Goal: Information Seeking & Learning: Learn about a topic

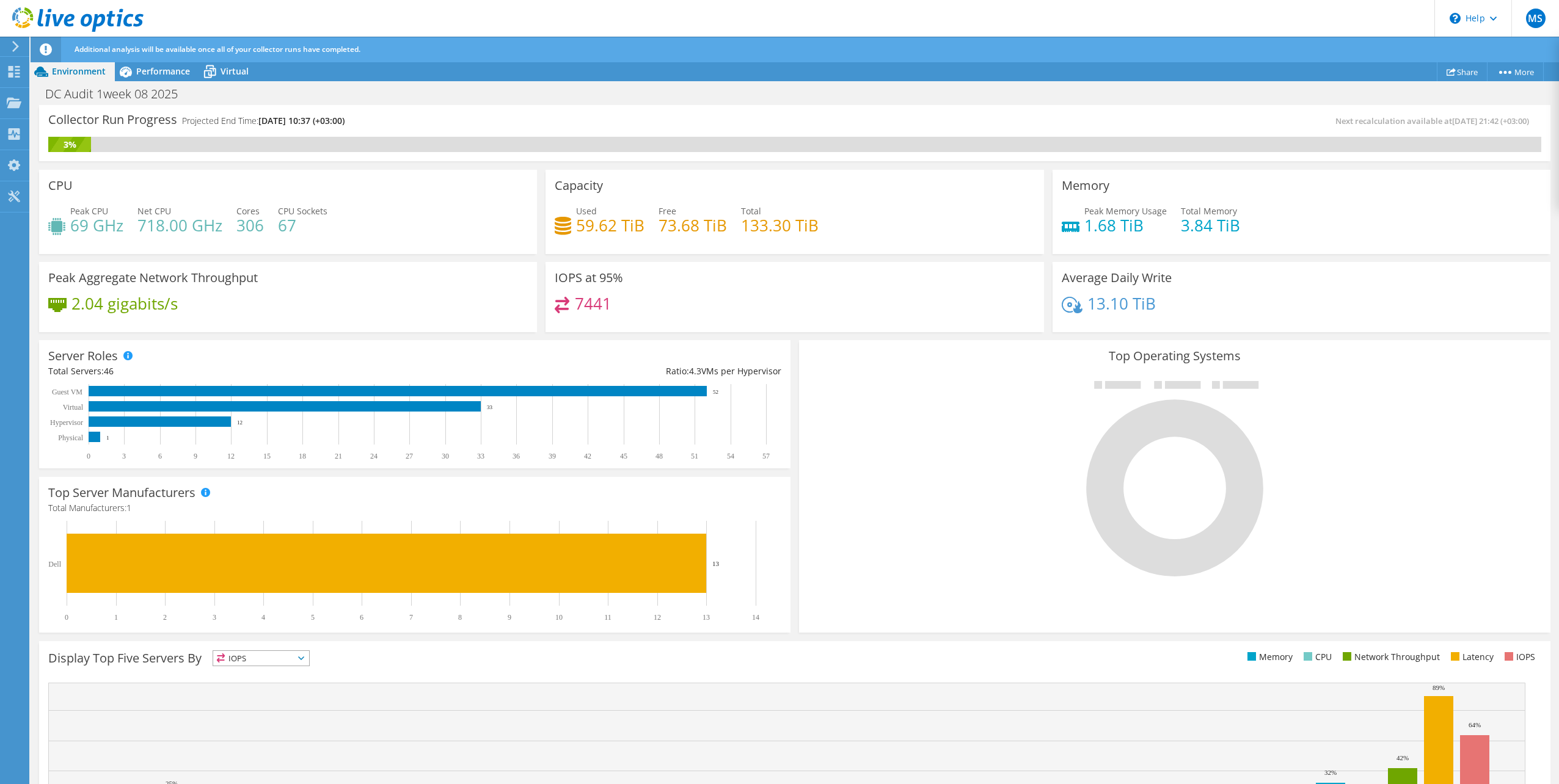
click at [60, 20] on use at bounding box center [78, 19] width 132 height 24
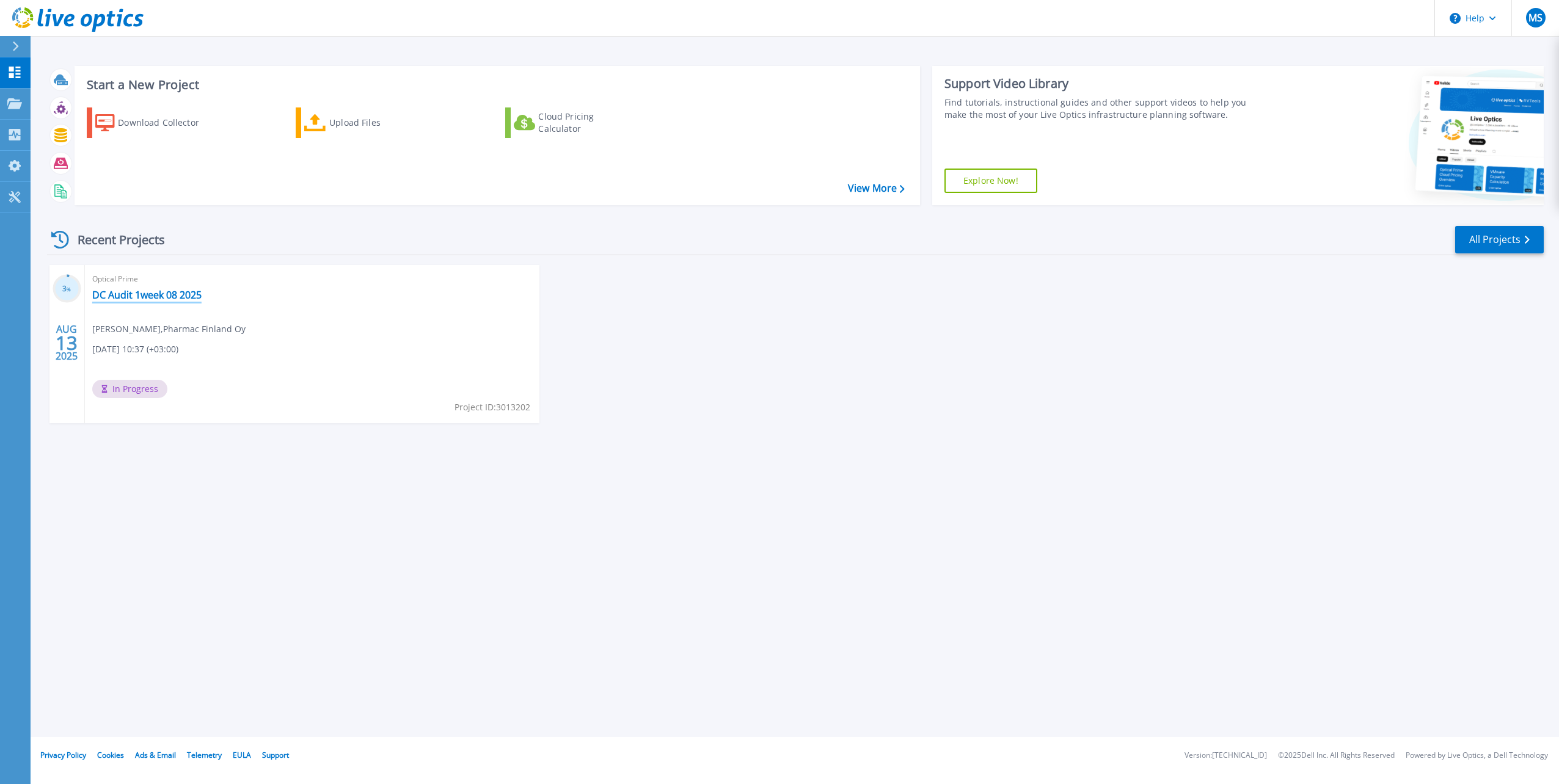
click at [170, 297] on link "DC Audit 1week 08 2025" at bounding box center [146, 295] width 109 height 13
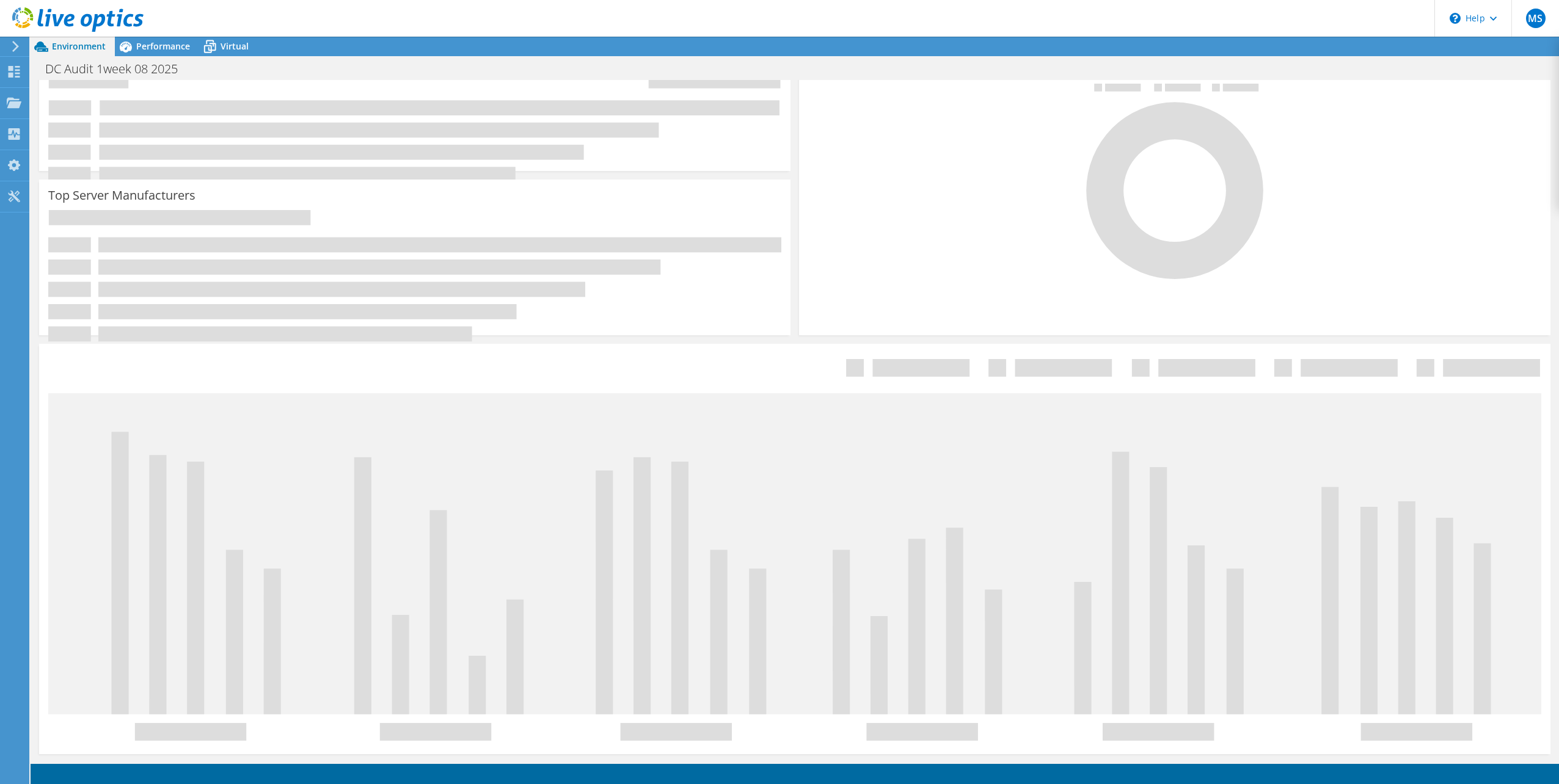
scroll to position [30, 0]
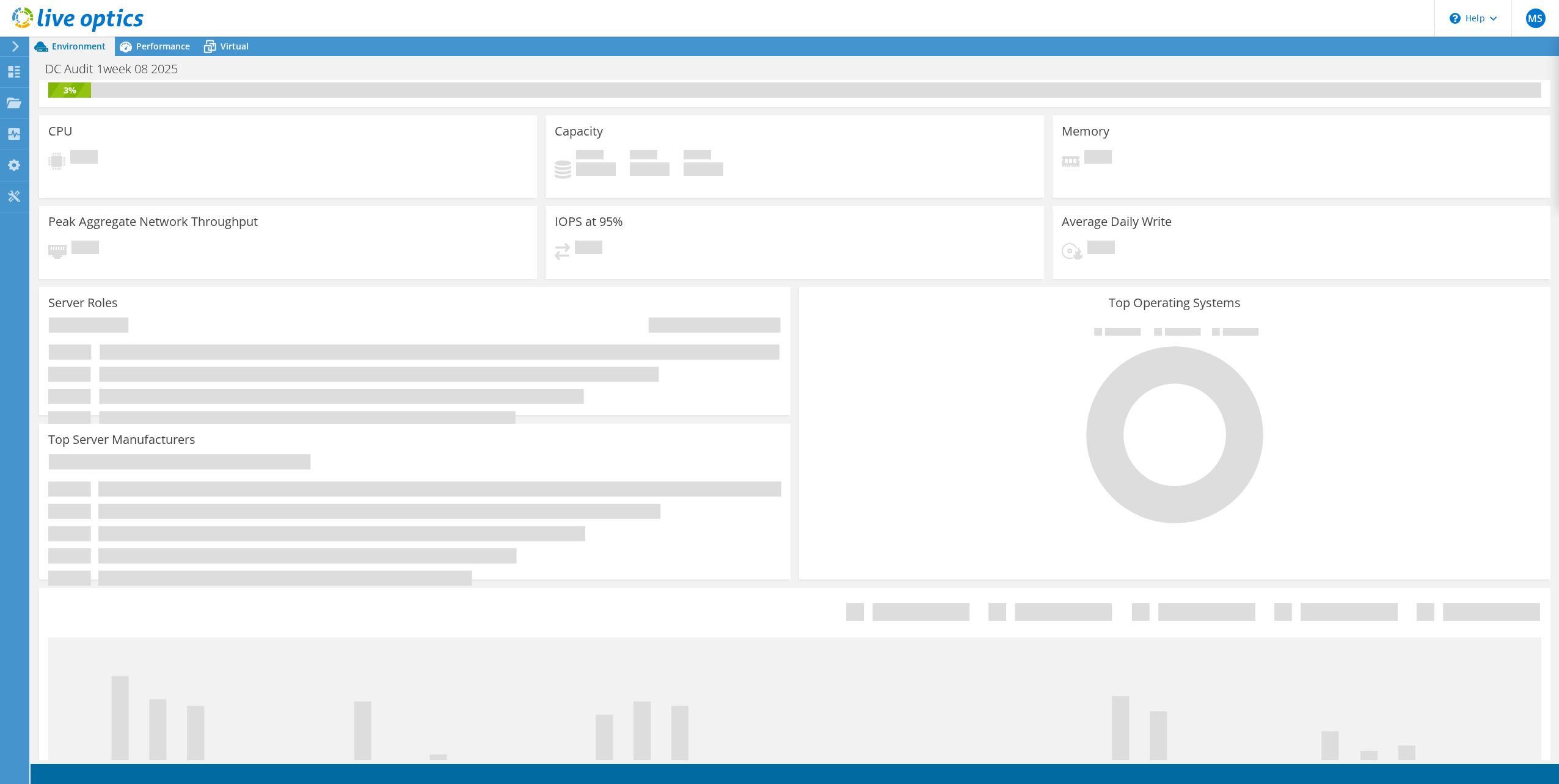
click at [120, 23] on use at bounding box center [78, 19] width 132 height 24
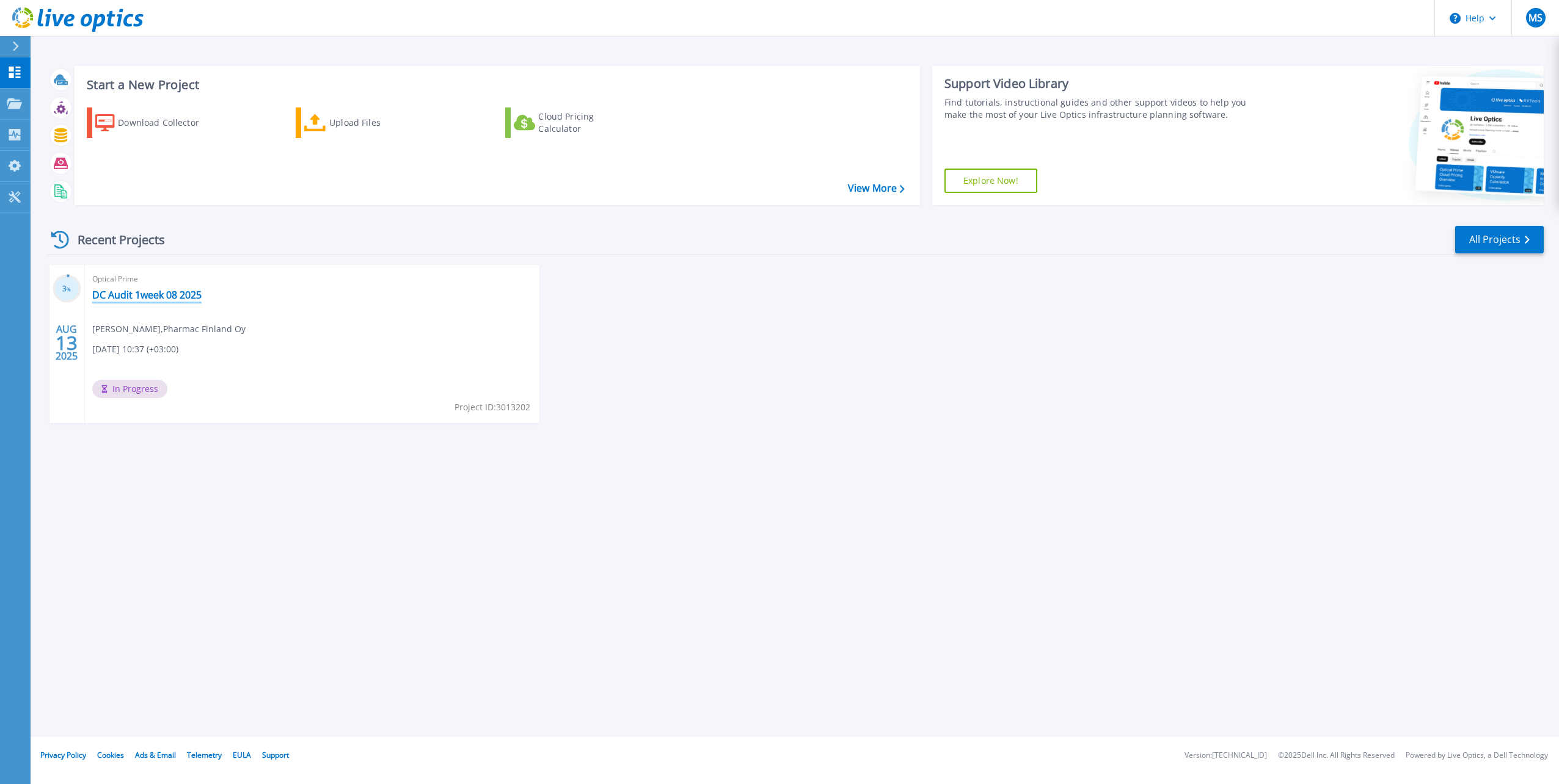
click at [150, 296] on link "DC Audit 1week 08 2025" at bounding box center [146, 295] width 109 height 13
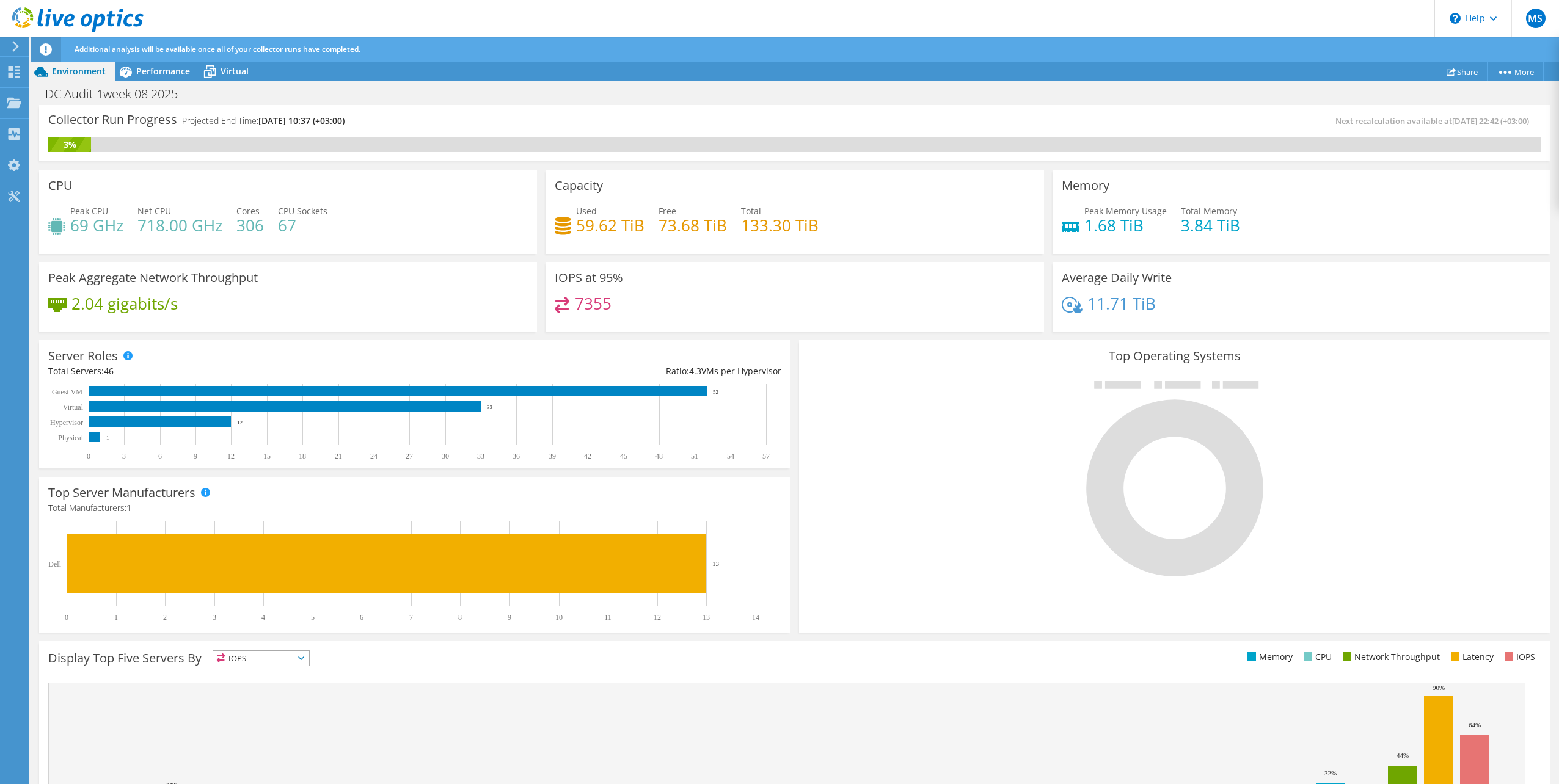
scroll to position [171, 0]
click at [823, 334] on div "IOPS at 95% 7355" at bounding box center [794, 296] width 507 height 78
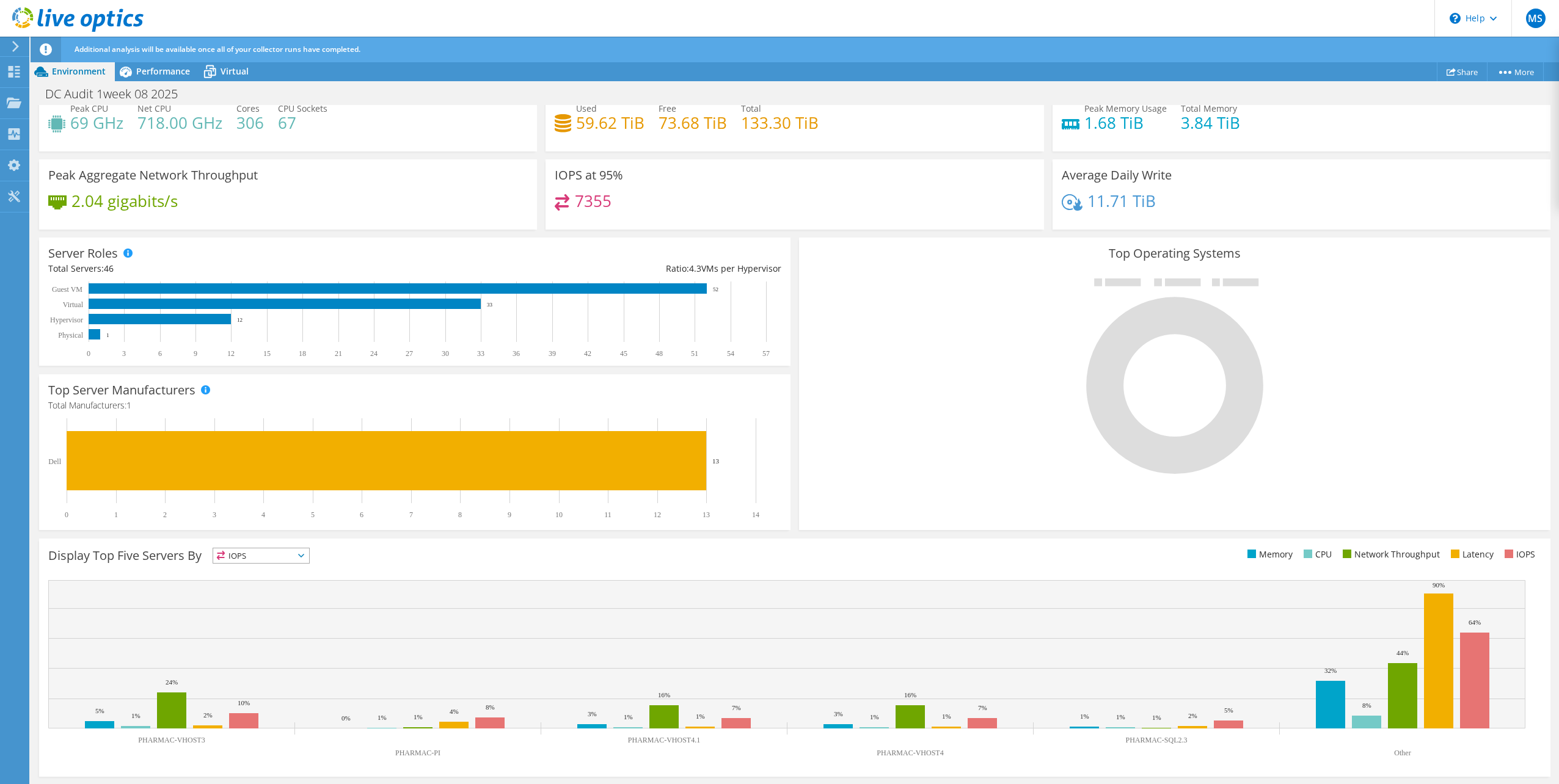
scroll to position [0, 0]
click at [144, 76] on span "Performance" at bounding box center [163, 70] width 54 height 12
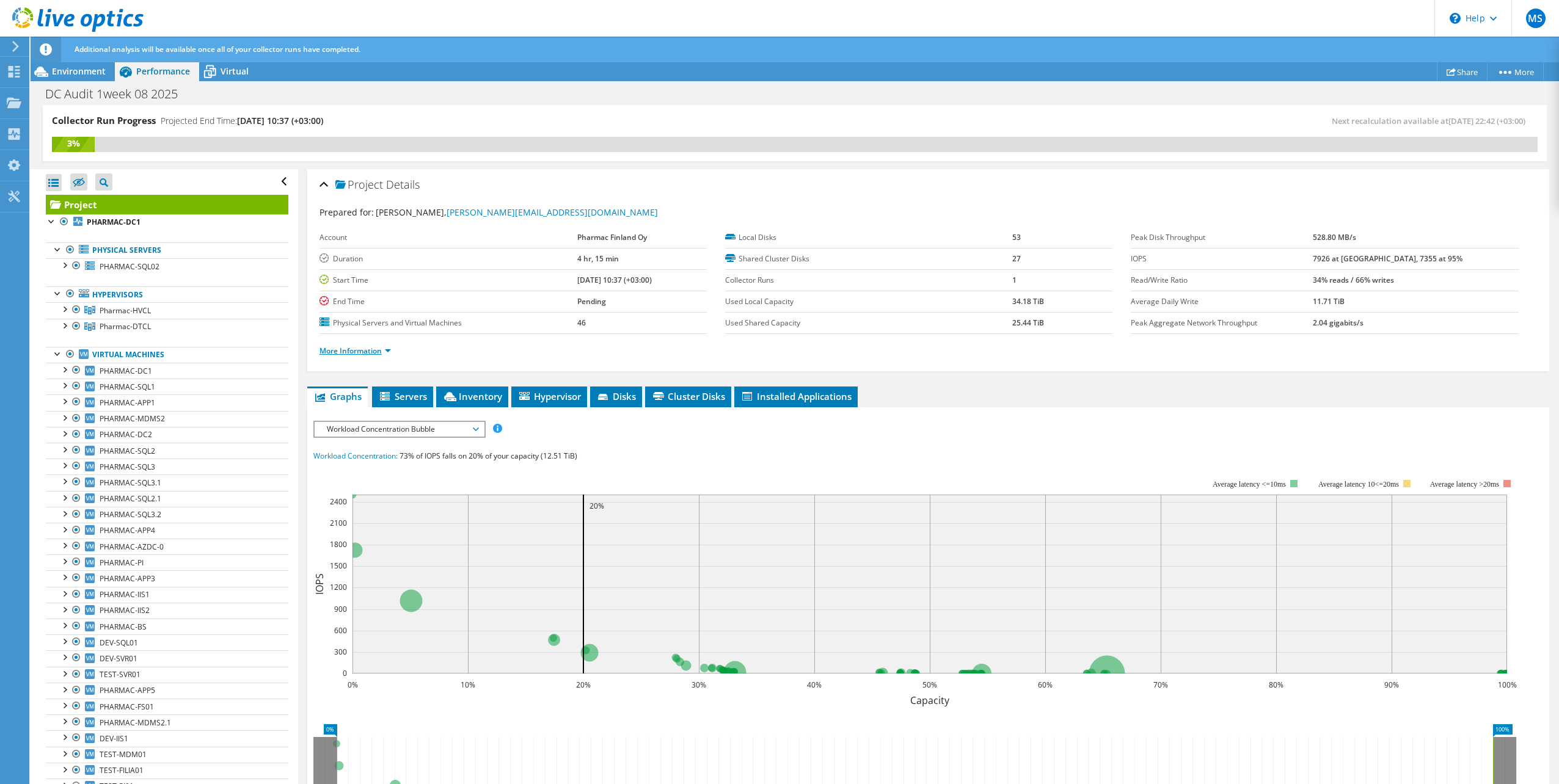
click at [365, 347] on link "More Information" at bounding box center [354, 351] width 71 height 11
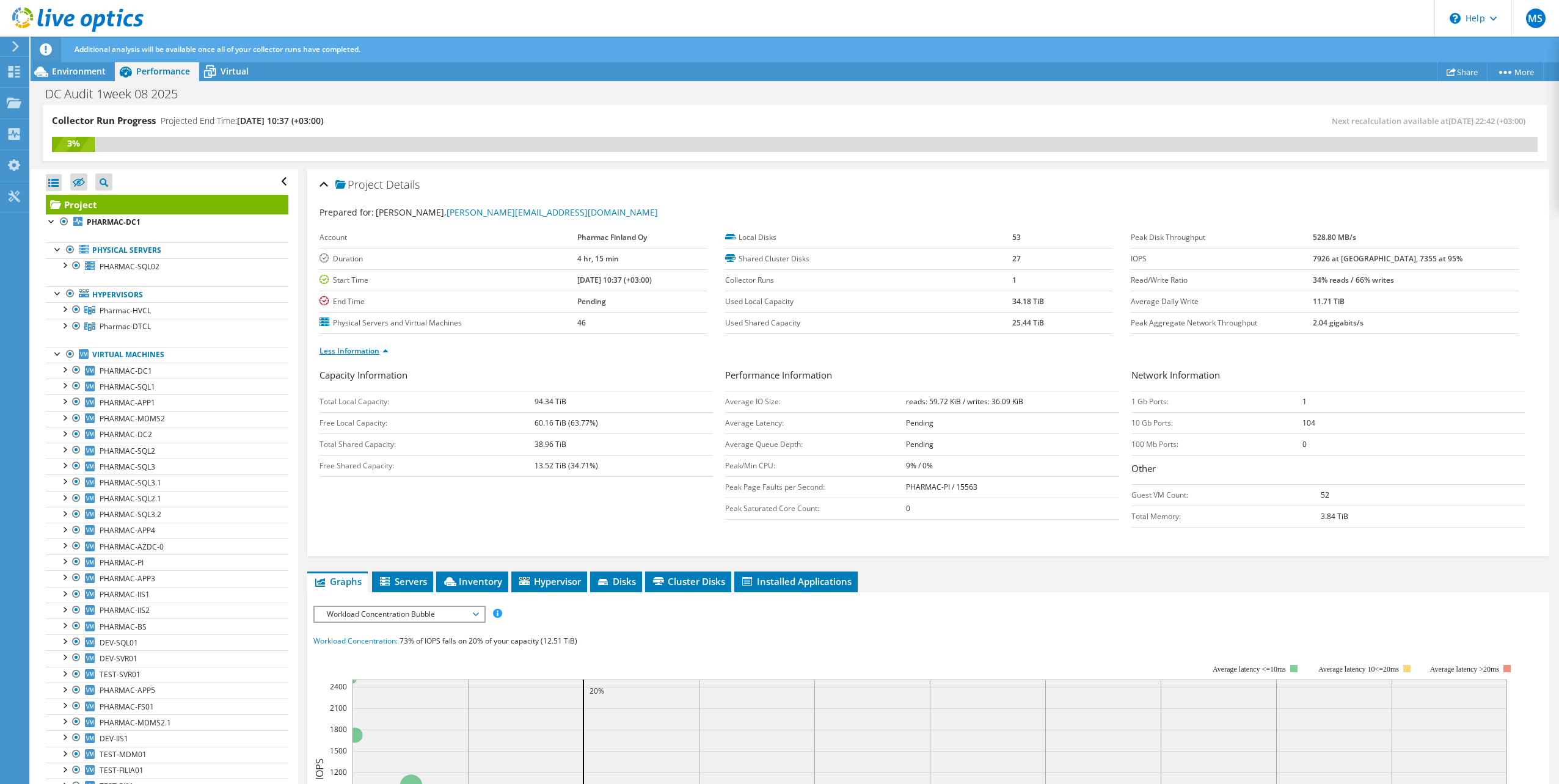
click at [365, 347] on link "Less Information" at bounding box center [353, 351] width 69 height 11
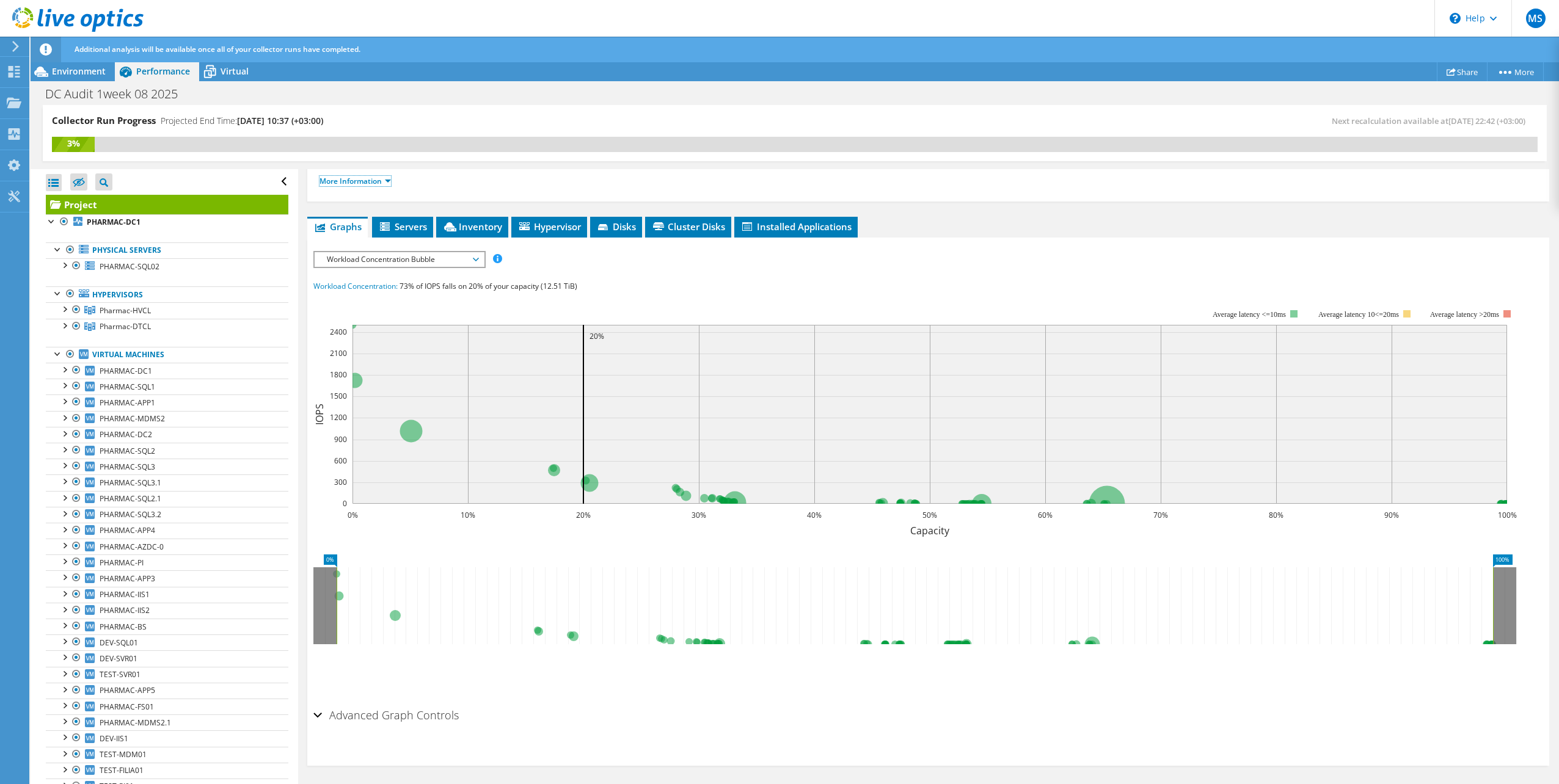
scroll to position [171, 0]
click at [462, 263] on span "Workload Concentration Bubble" at bounding box center [399, 258] width 157 height 14
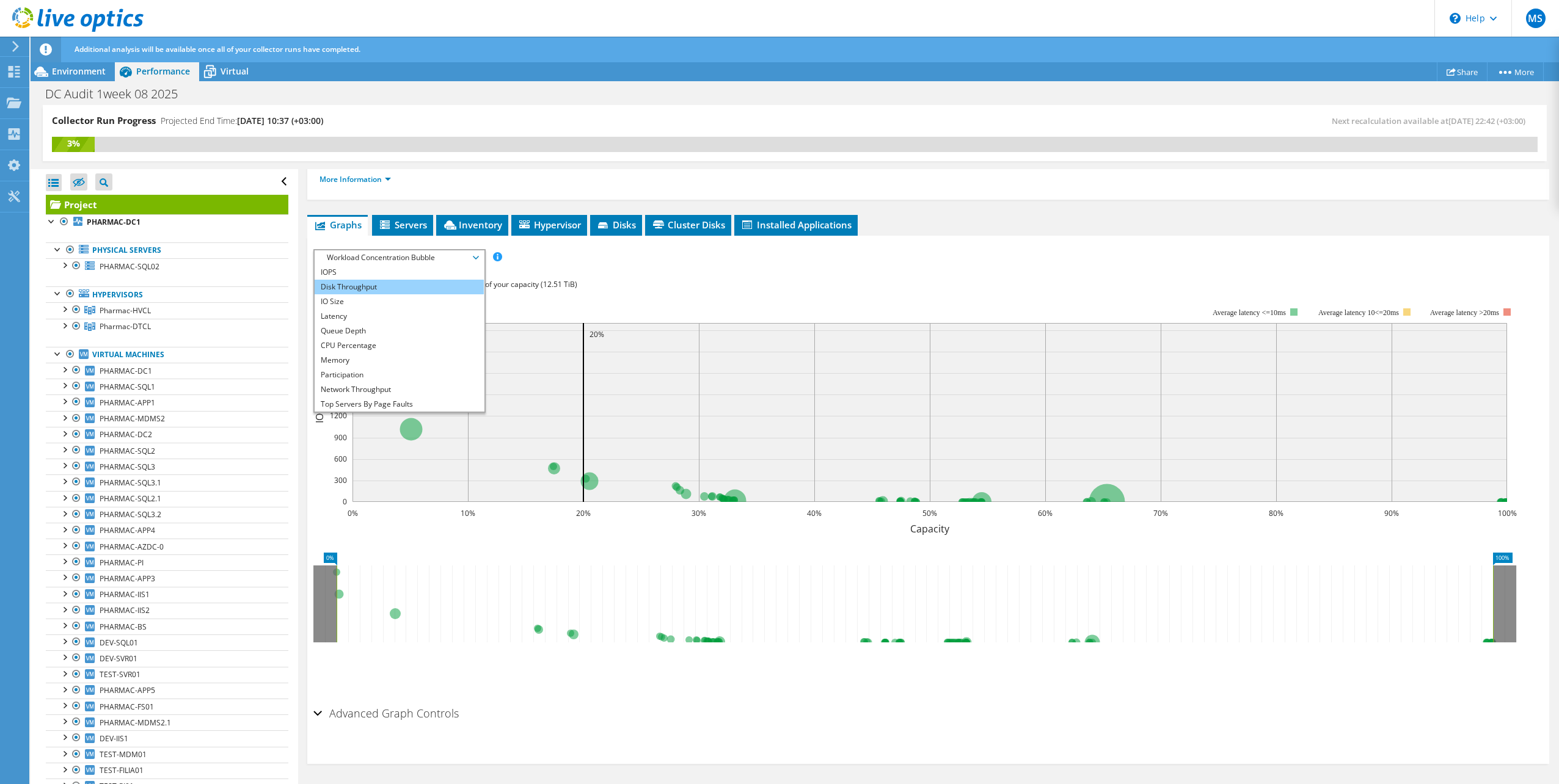
click at [378, 289] on li "Disk Throughput" at bounding box center [399, 287] width 170 height 14
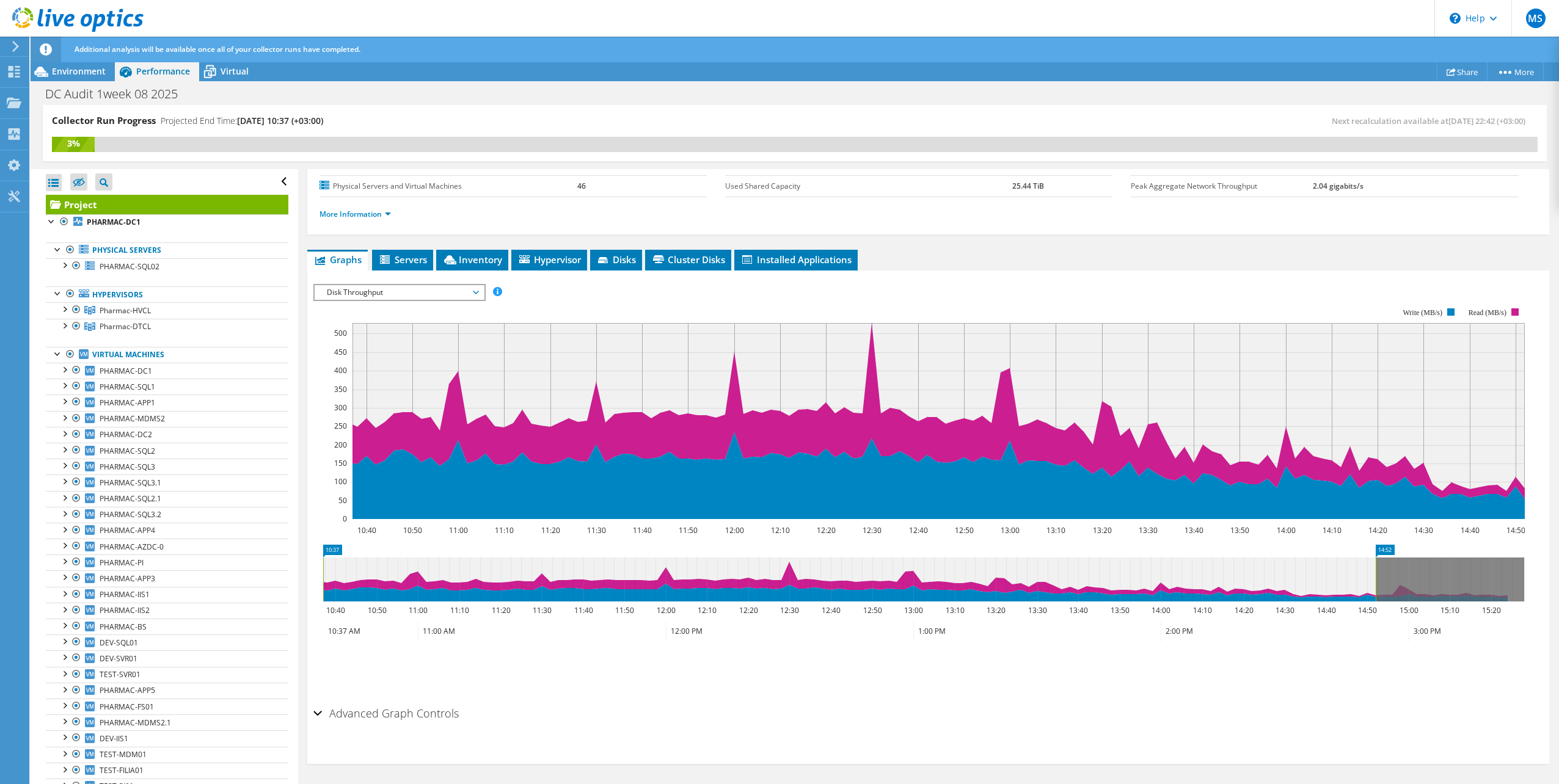
scroll to position [137, 0]
click at [400, 259] on span "Servers" at bounding box center [402, 260] width 49 height 13
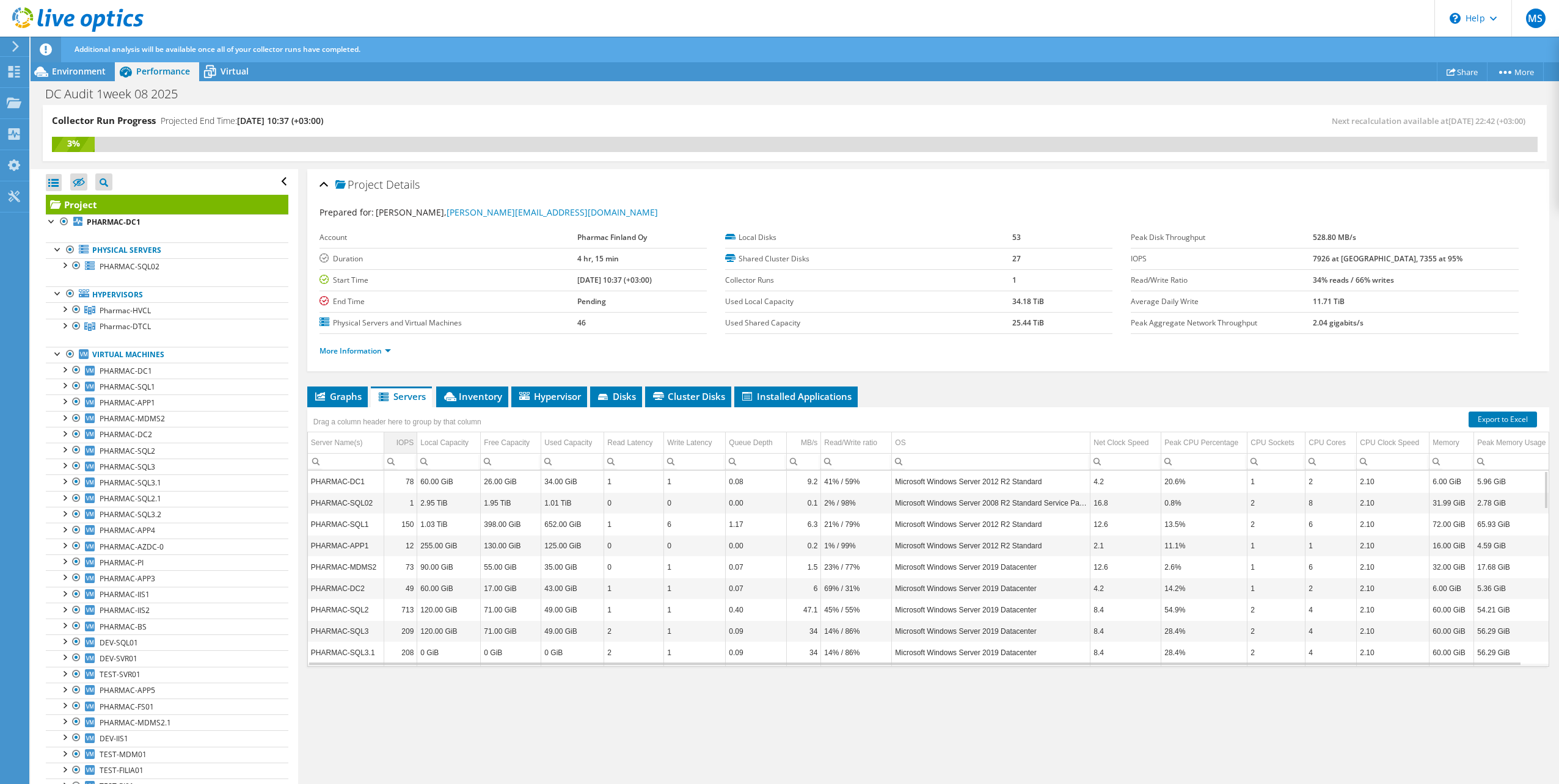
click at [396, 443] on td "IOPS" at bounding box center [400, 443] width 33 height 22
click at [396, 443] on span "IOPS Column" at bounding box center [390, 442] width 8 height 8
click at [408, 590] on td "713" at bounding box center [400, 588] width 33 height 22
click at [353, 587] on td "PHARMAC-SQL2" at bounding box center [345, 588] width 77 height 22
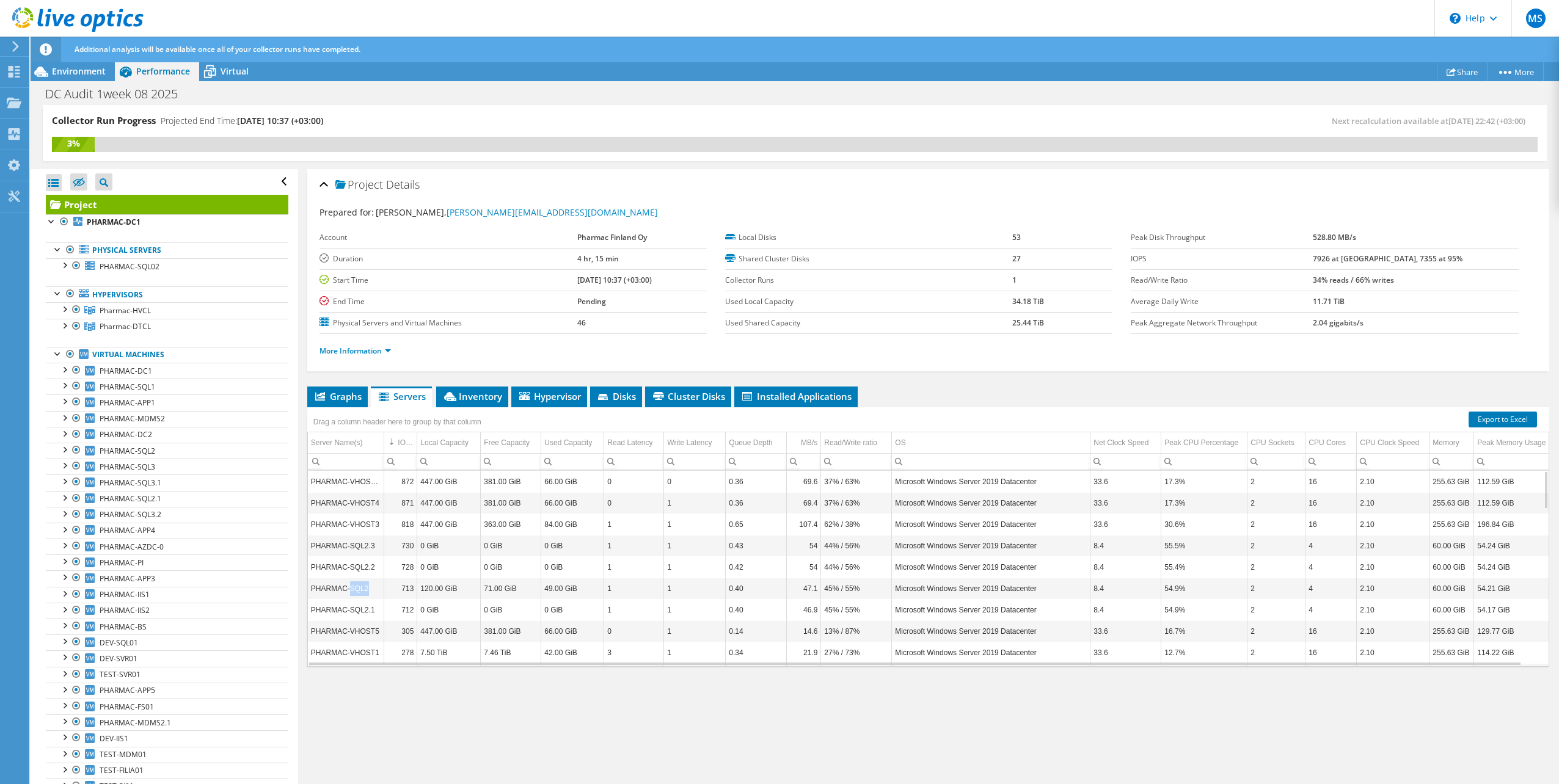
click at [353, 587] on td "PHARMAC-SQL2" at bounding box center [345, 588] width 77 height 22
click at [412, 536] on td "713" at bounding box center [400, 536] width 33 height 22
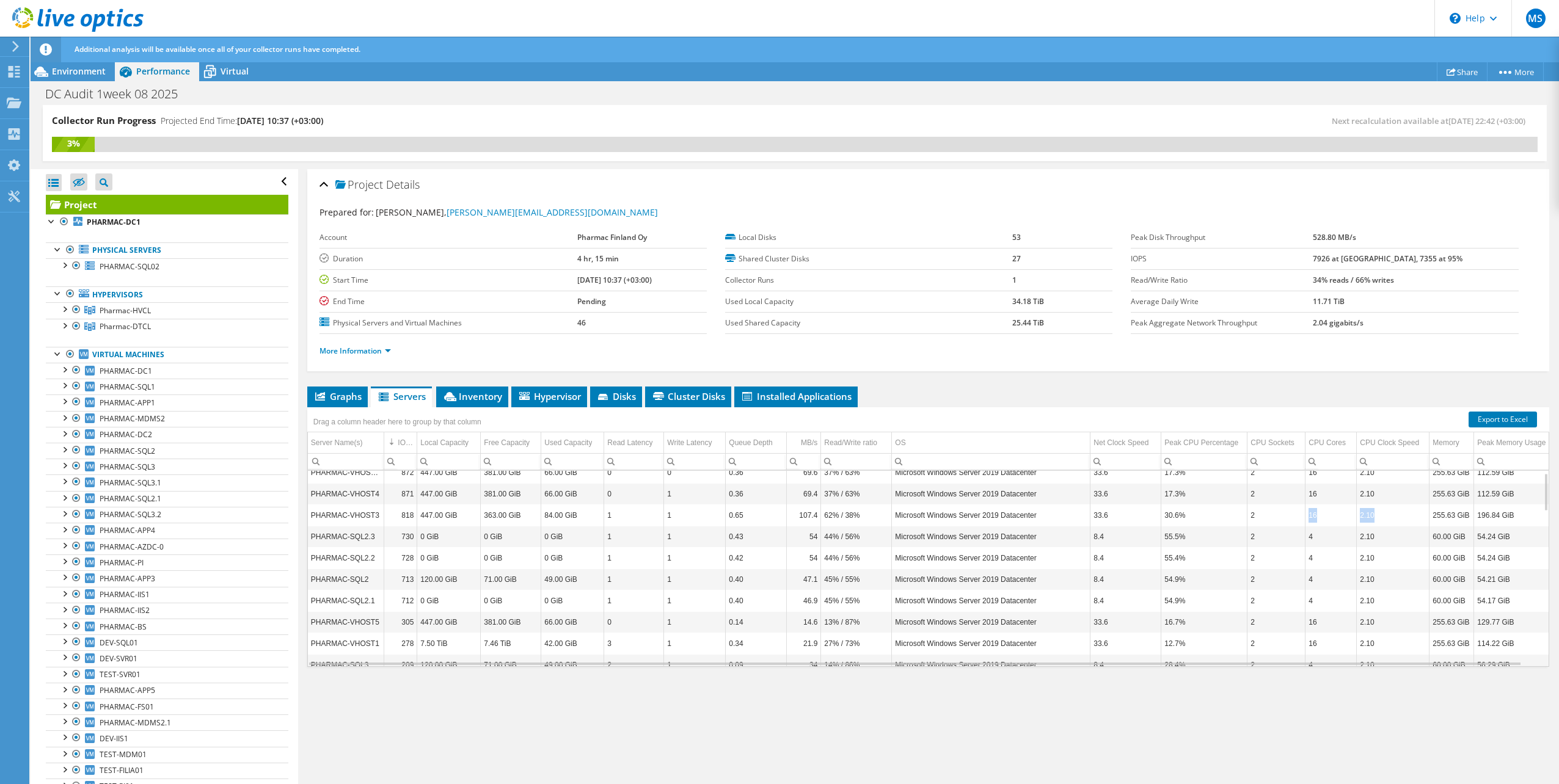
drag, startPoint x: 1424, startPoint y: 521, endPoint x: 1307, endPoint y: 522, distance: 117.0
click at [1307, 522] on tr "PHARMAC-VHOST3 818 447.00 GiB 363.00 GiB 84.00 GiB 1 1 0.65 107.4 62% / 38% Mic…" at bounding box center [931, 515] width 1249 height 22
click at [1492, 531] on td "196.84 GiB" at bounding box center [1515, 524] width 83 height 22
click at [1499, 520] on td "196.84 GiB" at bounding box center [1515, 524] width 83 height 22
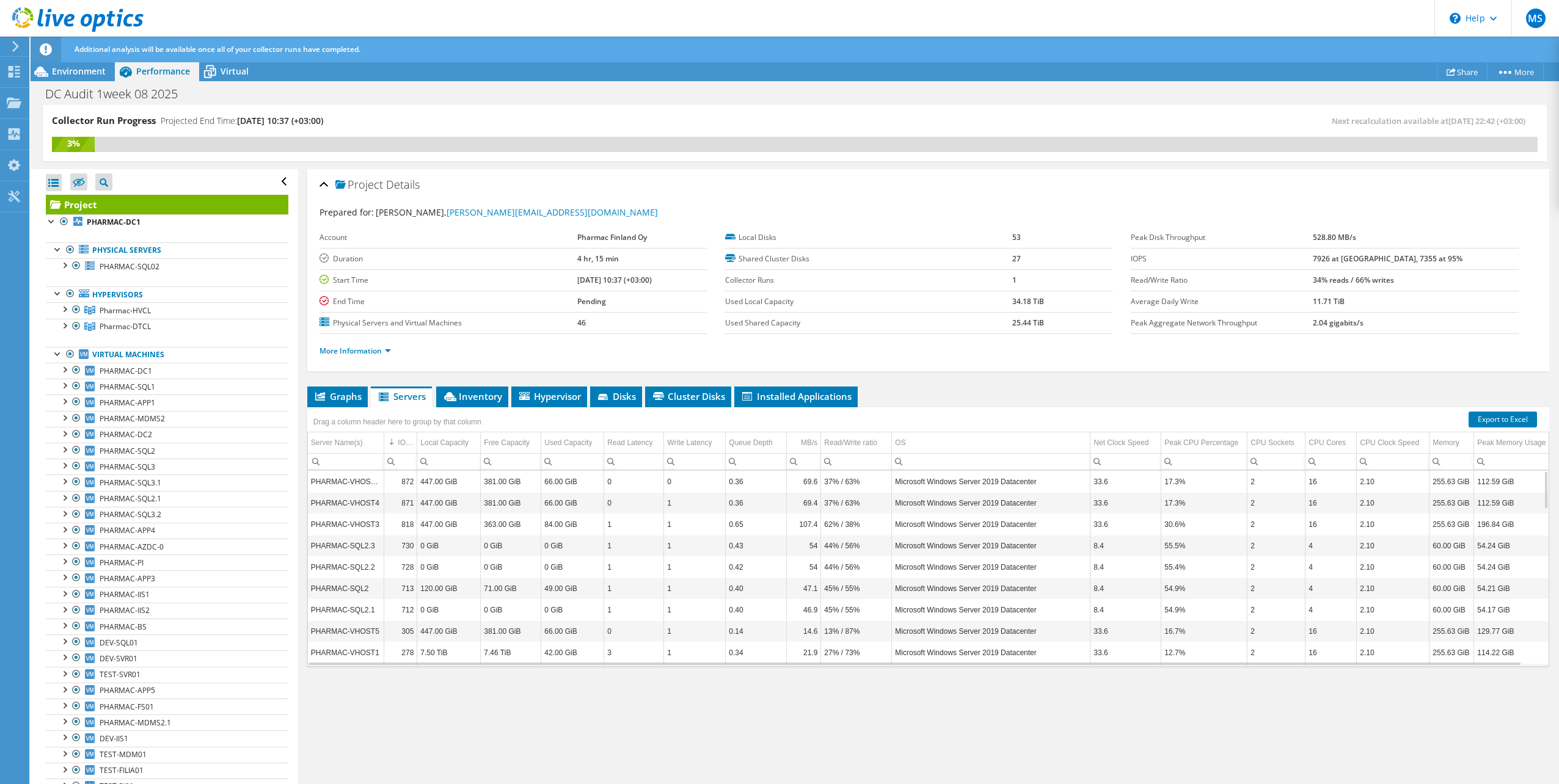
click at [1466, 519] on td "255.63 GiB" at bounding box center [1451, 524] width 44 height 22
click at [1398, 527] on td "2.10" at bounding box center [1392, 524] width 73 height 22
click at [1380, 527] on td "2.10" at bounding box center [1392, 524] width 73 height 22
click at [1368, 529] on td "2.10" at bounding box center [1392, 524] width 73 height 22
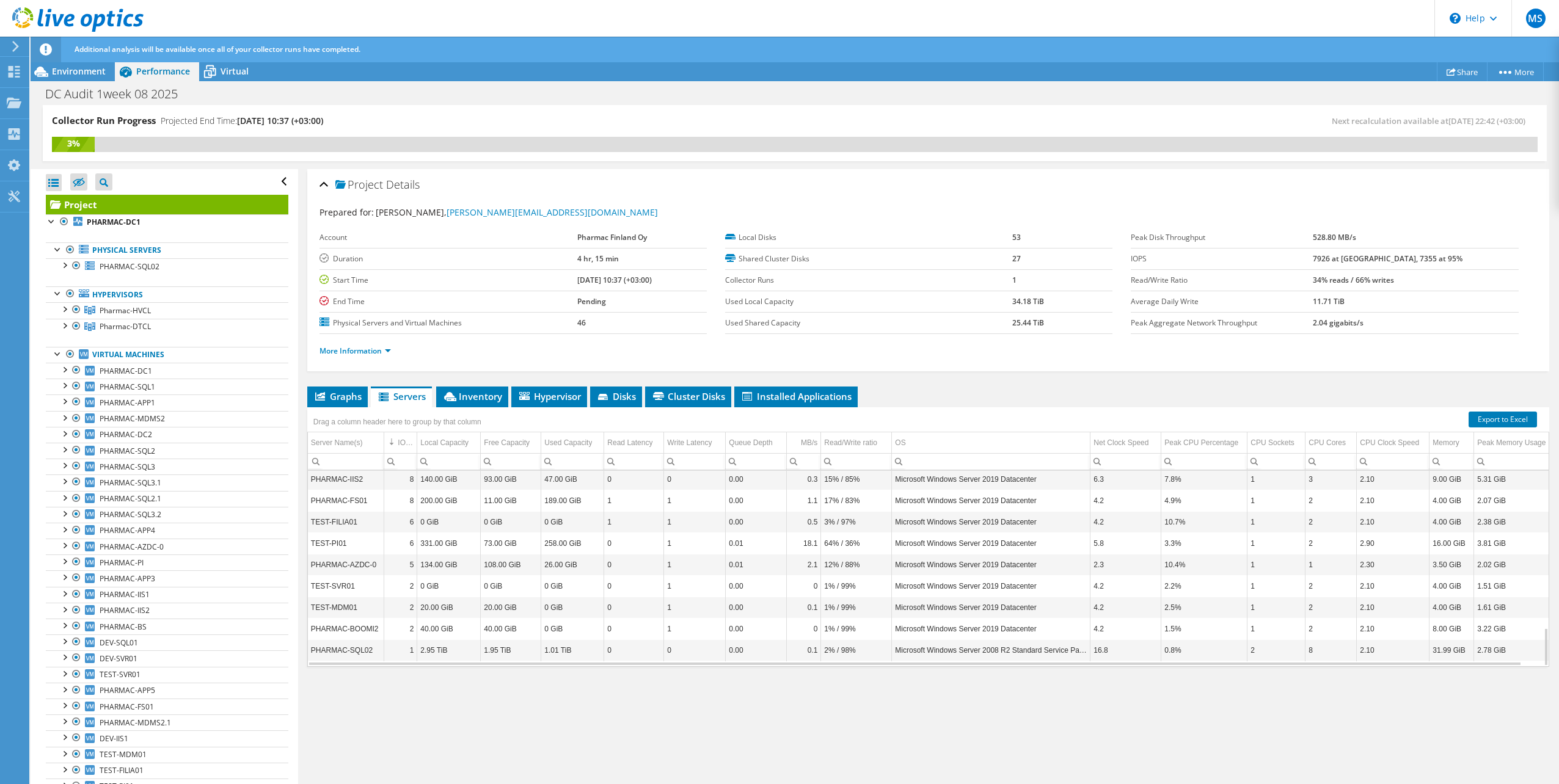
click at [1362, 567] on td "2.30" at bounding box center [1392, 564] width 73 height 22
click at [1365, 624] on td "2.90" at bounding box center [1392, 623] width 73 height 22
click at [471, 393] on span "Inventory" at bounding box center [472, 397] width 60 height 13
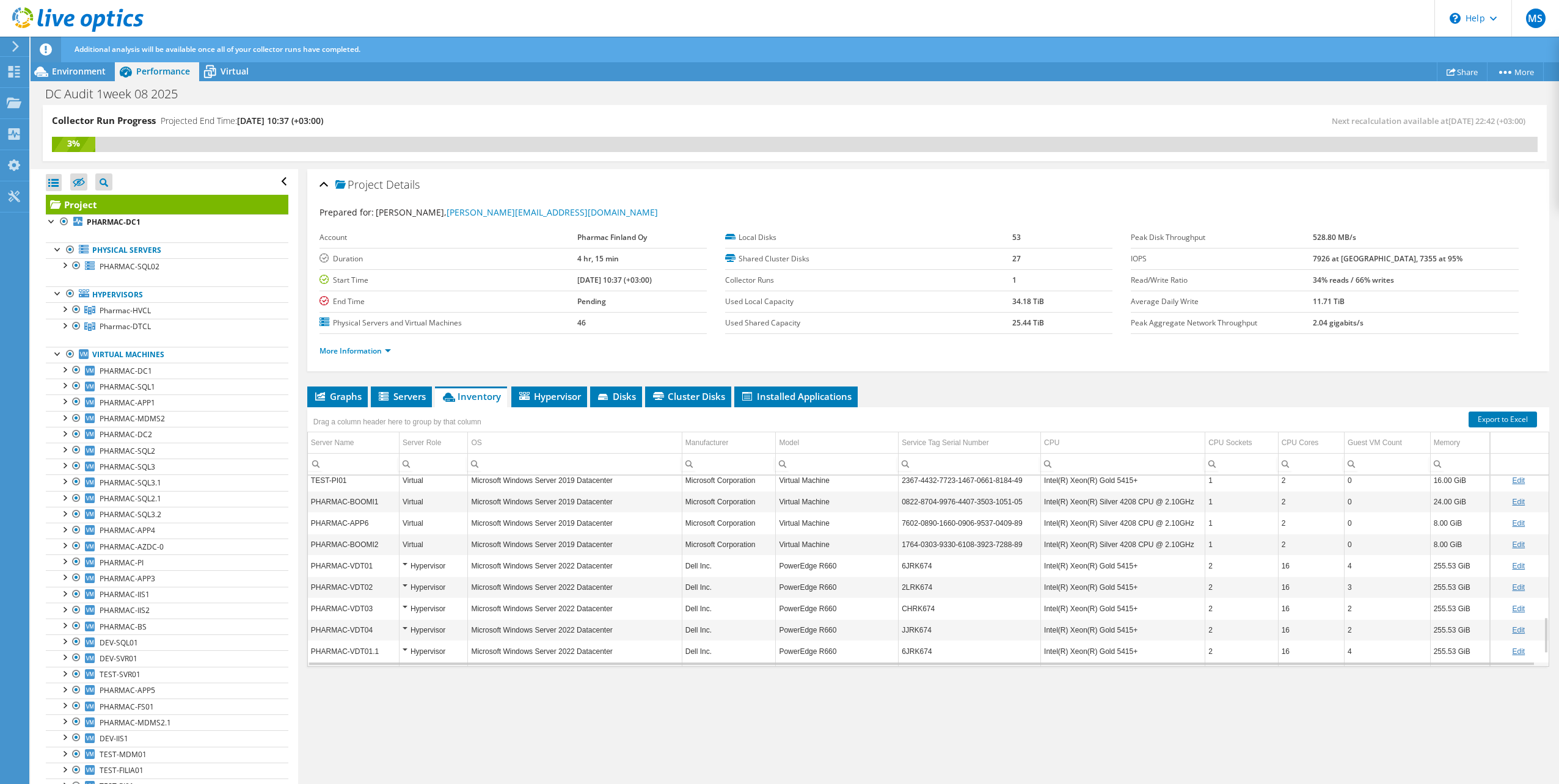
scroll to position [798, 0]
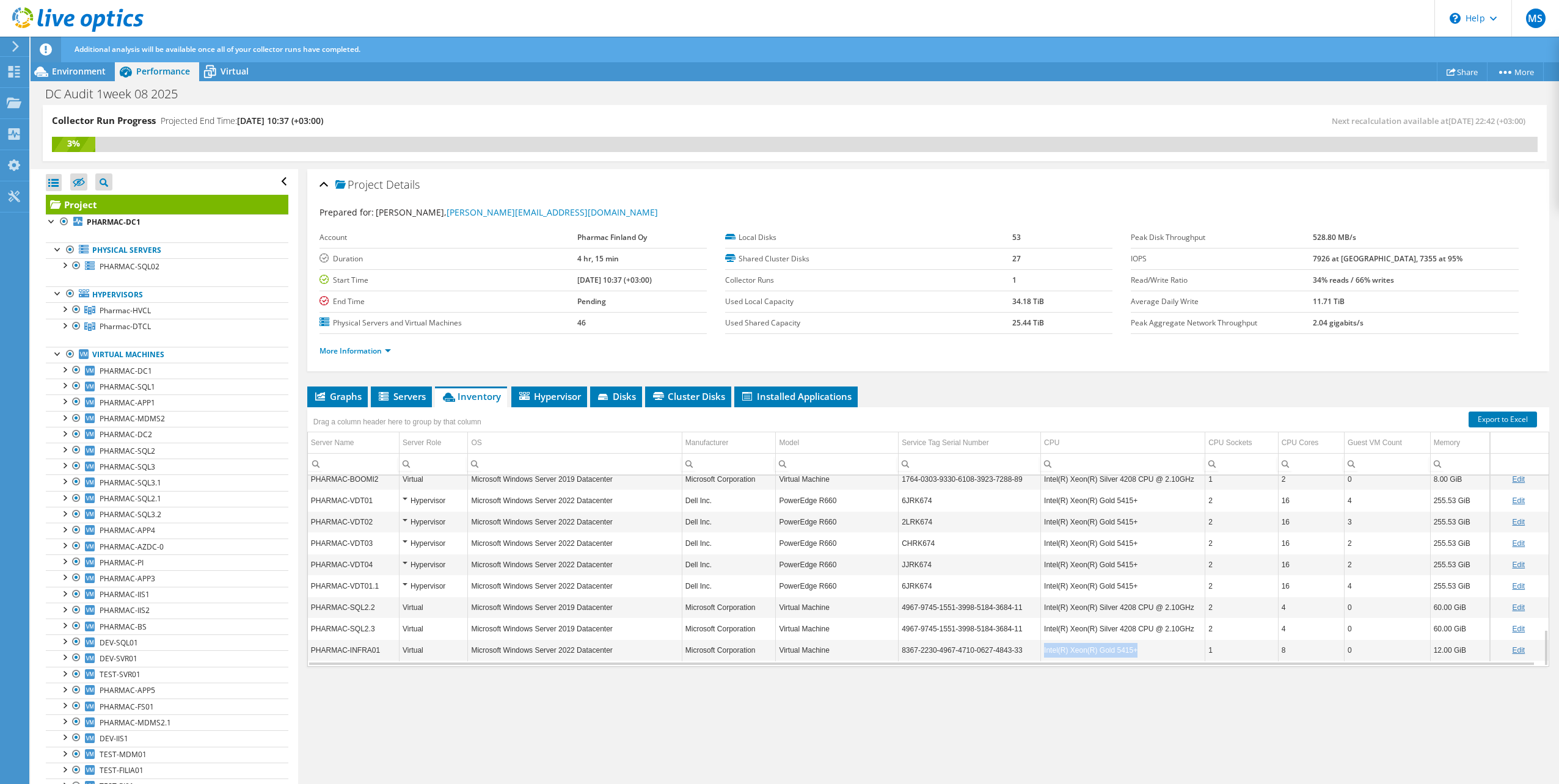
drag, startPoint x: 1132, startPoint y: 649, endPoint x: 1041, endPoint y: 657, distance: 91.4
click at [1041, 657] on td "Intel(R) Xeon(R) Gold 5415+" at bounding box center [1123, 650] width 164 height 22
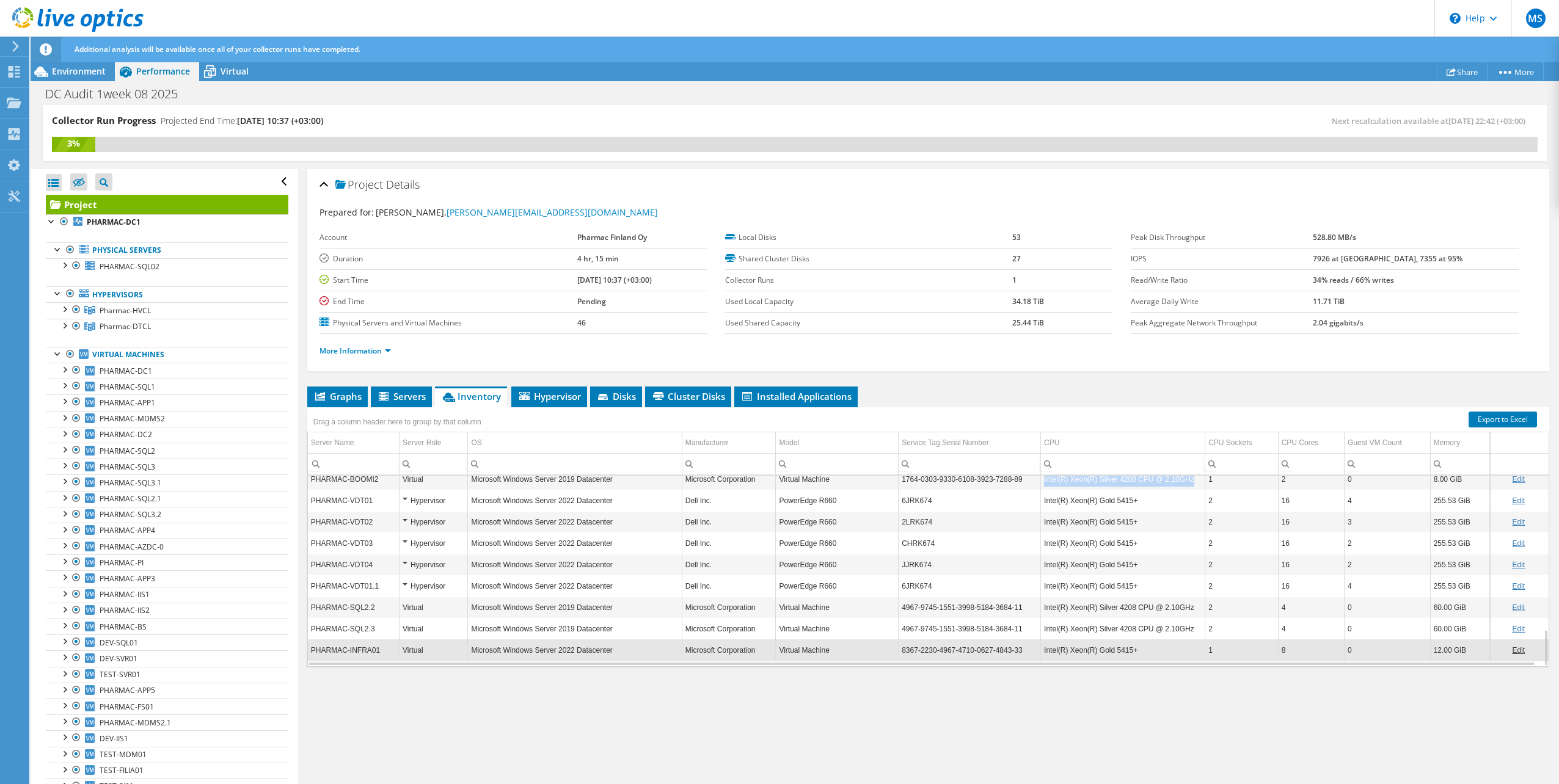
drag, startPoint x: 1184, startPoint y: 479, endPoint x: 1038, endPoint y: 488, distance: 146.3
click at [1041, 488] on td "Intel(R) Xeon(R) Silver 4208 CPU @ 2.10GHz" at bounding box center [1123, 479] width 164 height 22
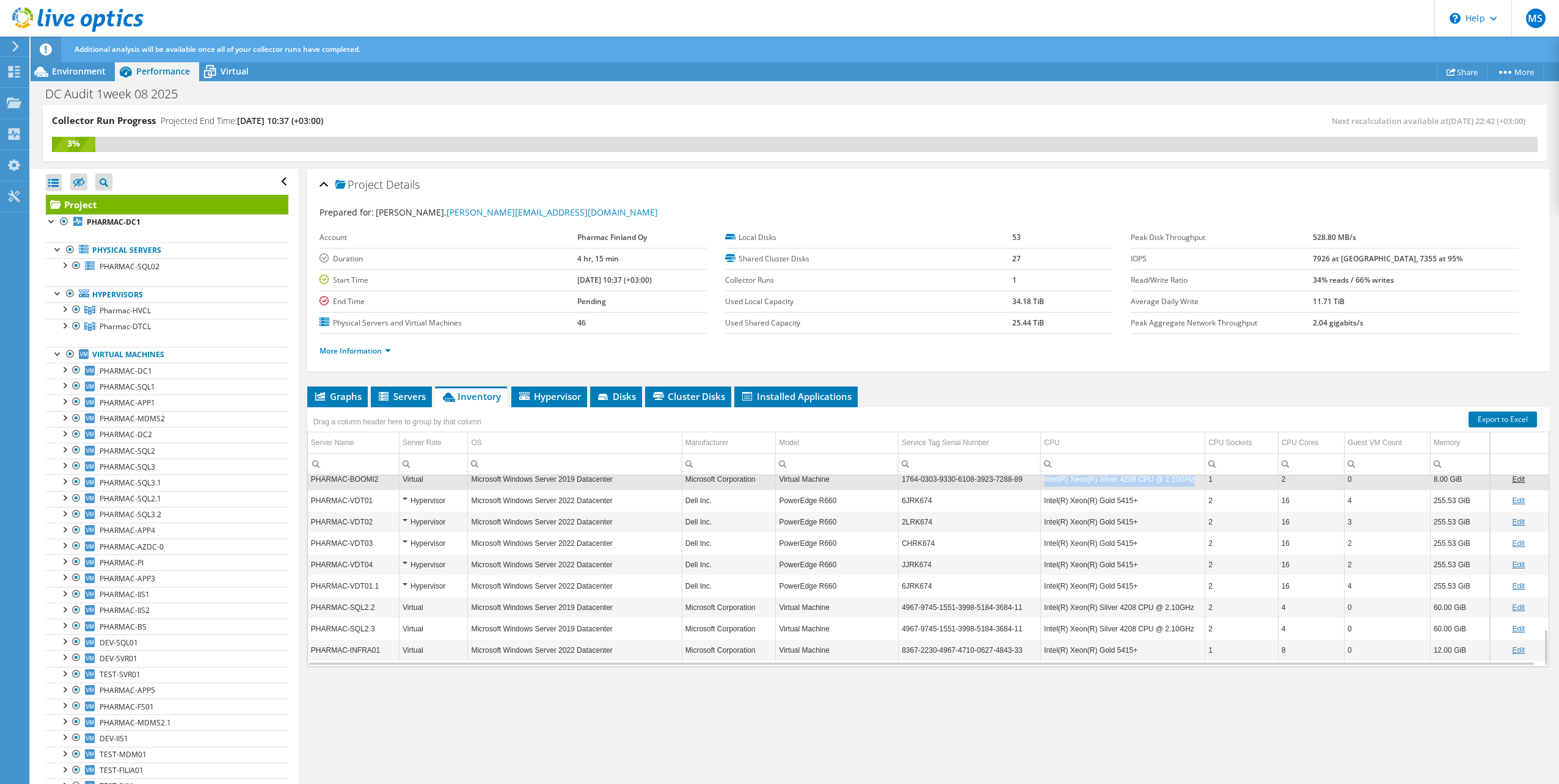
copy td "Intel(R) Xeon(R) Silver 4208 CPU @ 2.10GHz"
drag, startPoint x: 1116, startPoint y: 586, endPoint x: 1041, endPoint y: 585, distance: 75.0
click at [1041, 585] on td "Intel(R) Xeon(R) Gold 5415+" at bounding box center [1123, 586] width 164 height 22
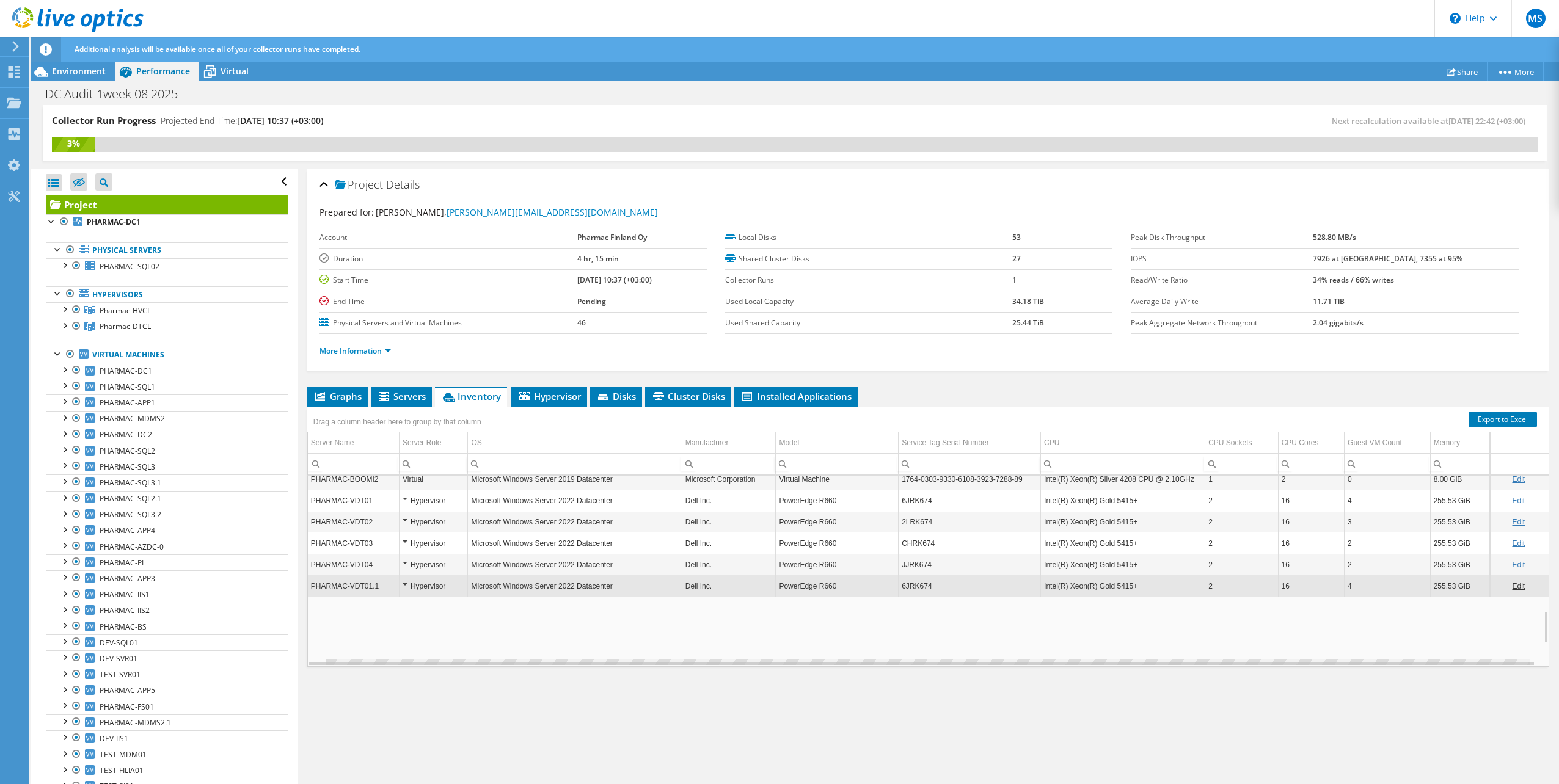
copy td "Intel(R) Xeon(R) Gold 5415+"
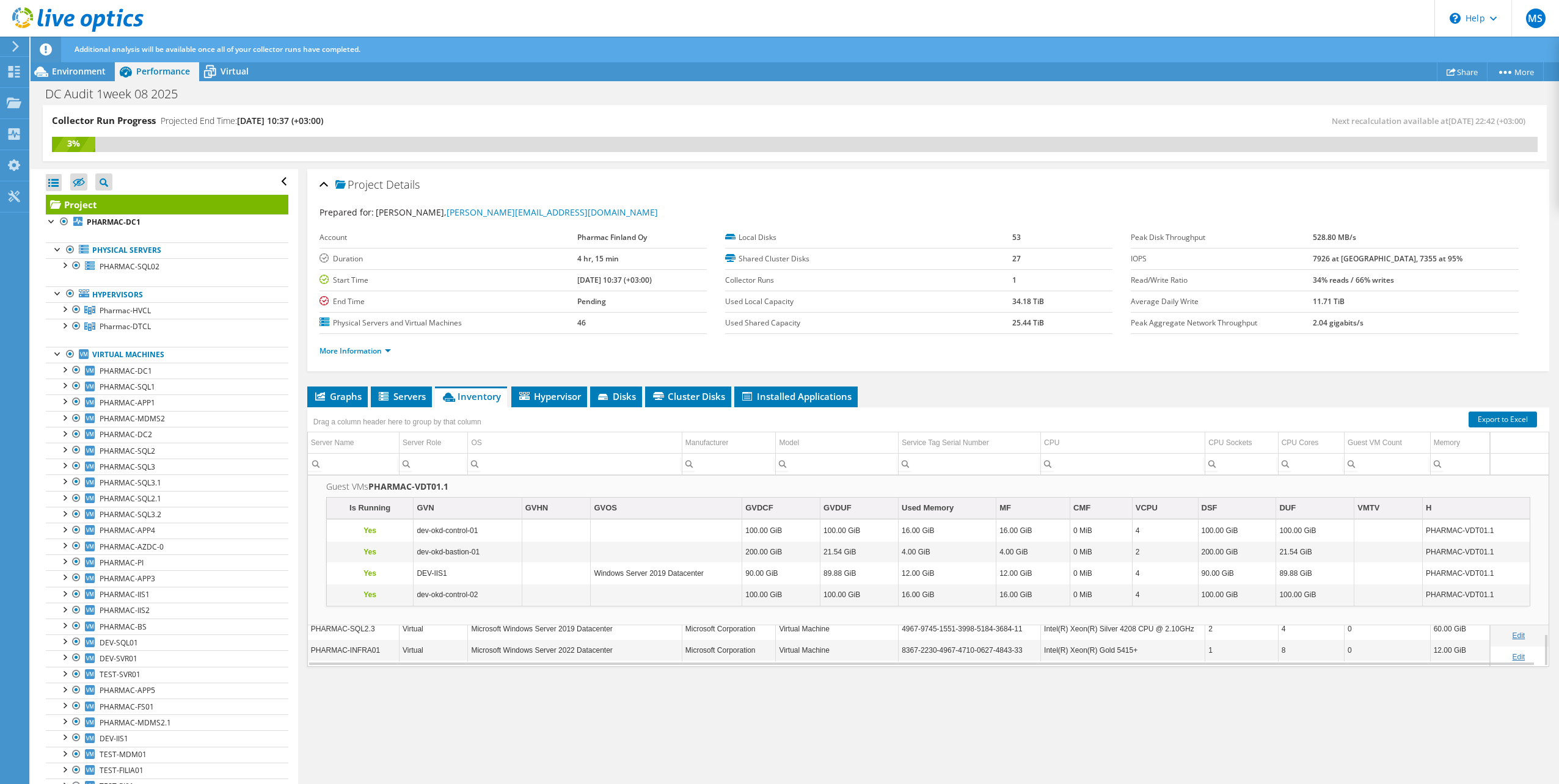
scroll to position [861, 0]
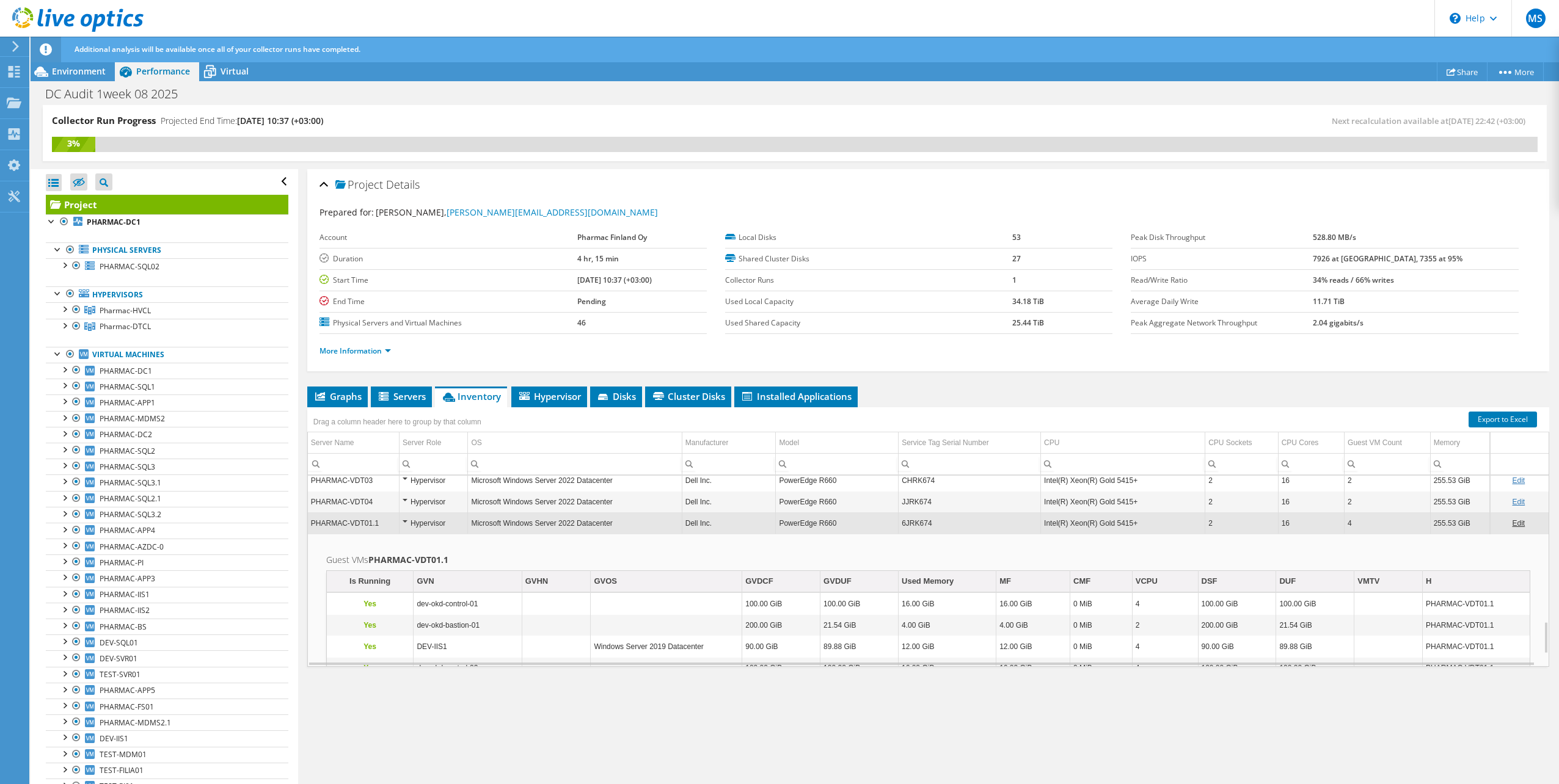
click at [1138, 512] on td "Intel(R) Xeon(R) Gold 5415+" at bounding box center [1123, 523] width 164 height 22
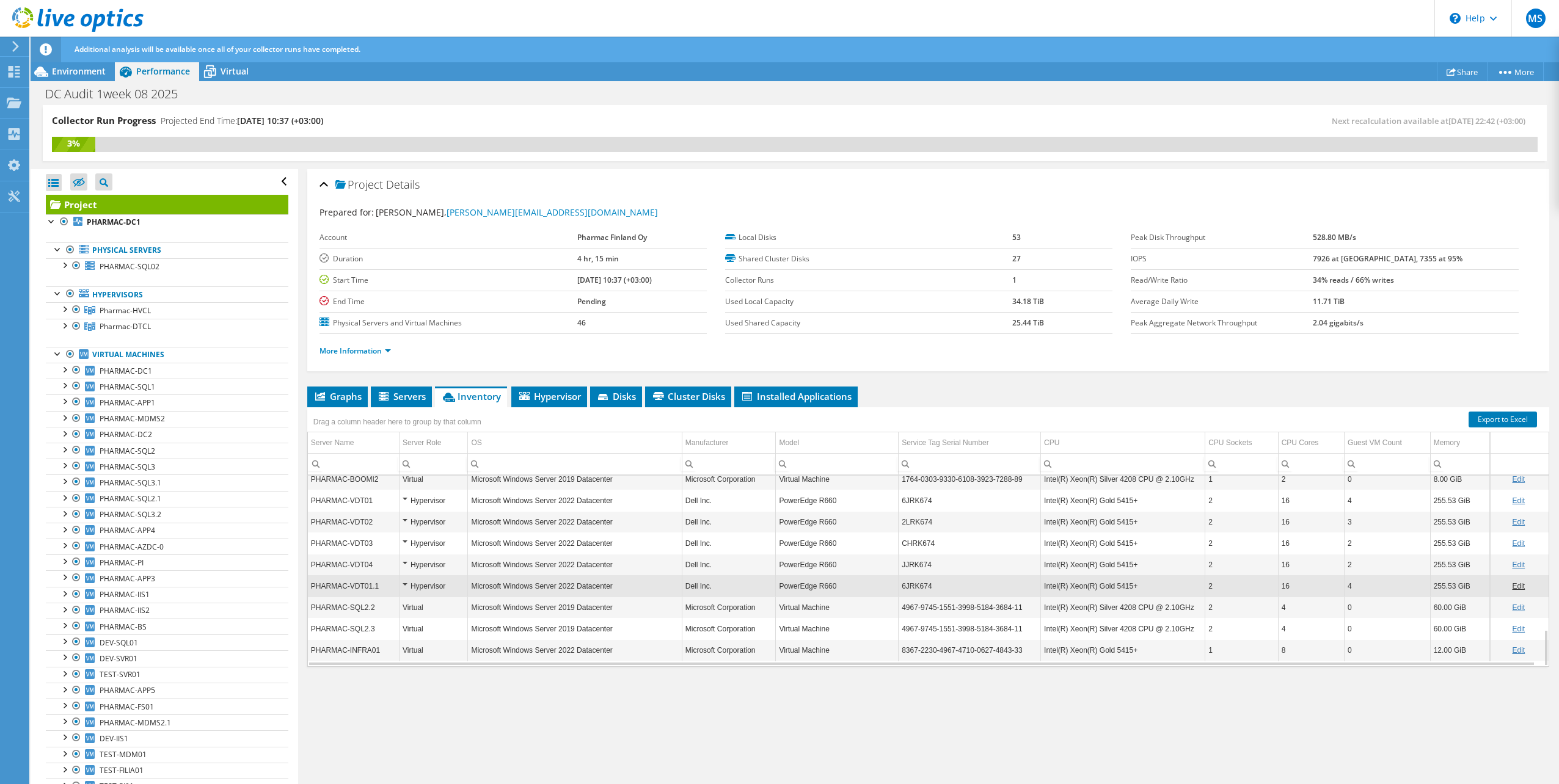
click at [1123, 523] on td "Intel(R) Xeon(R) Gold 5415+" at bounding box center [1123, 522] width 164 height 22
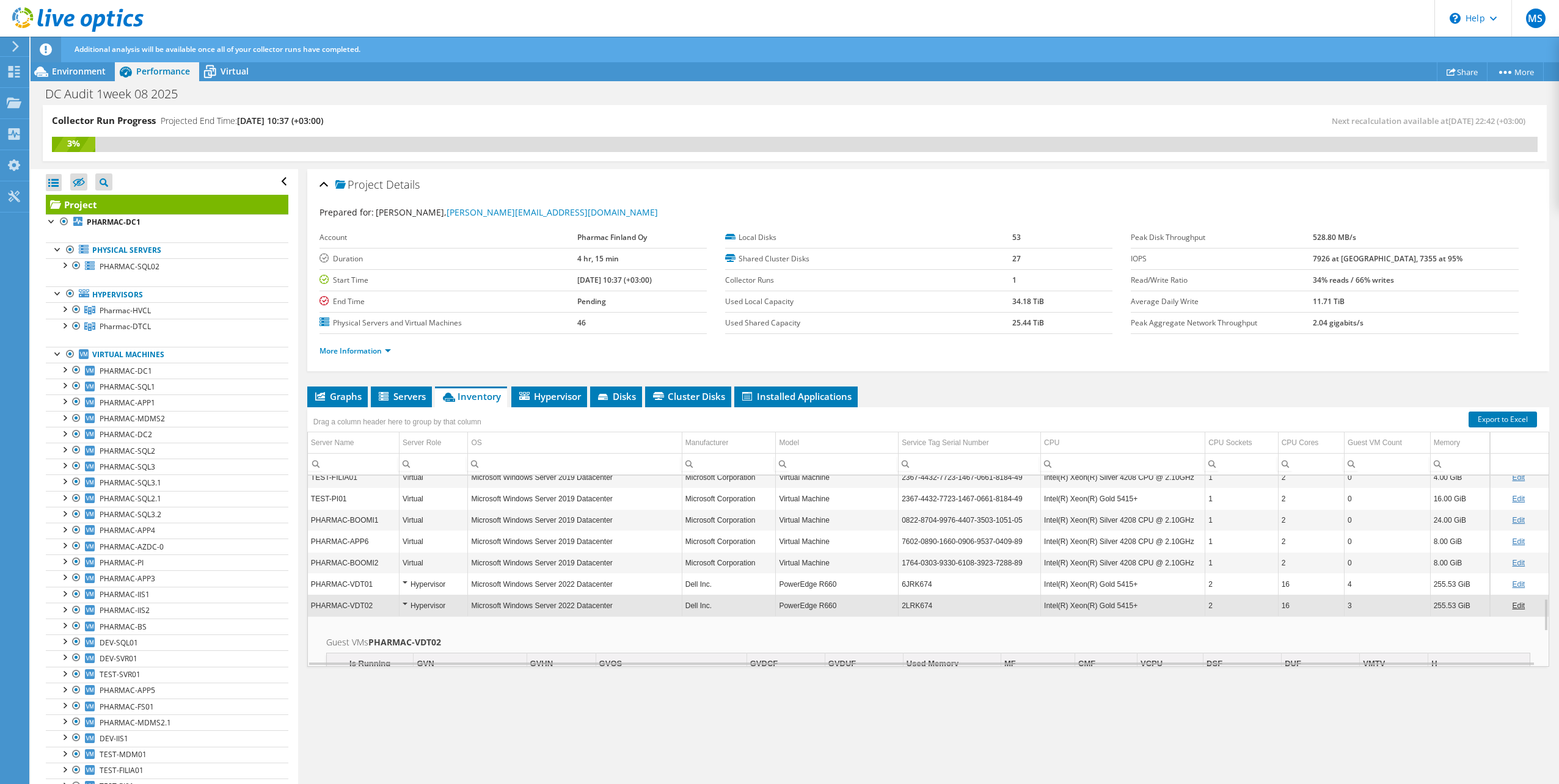
scroll to position [641, 0]
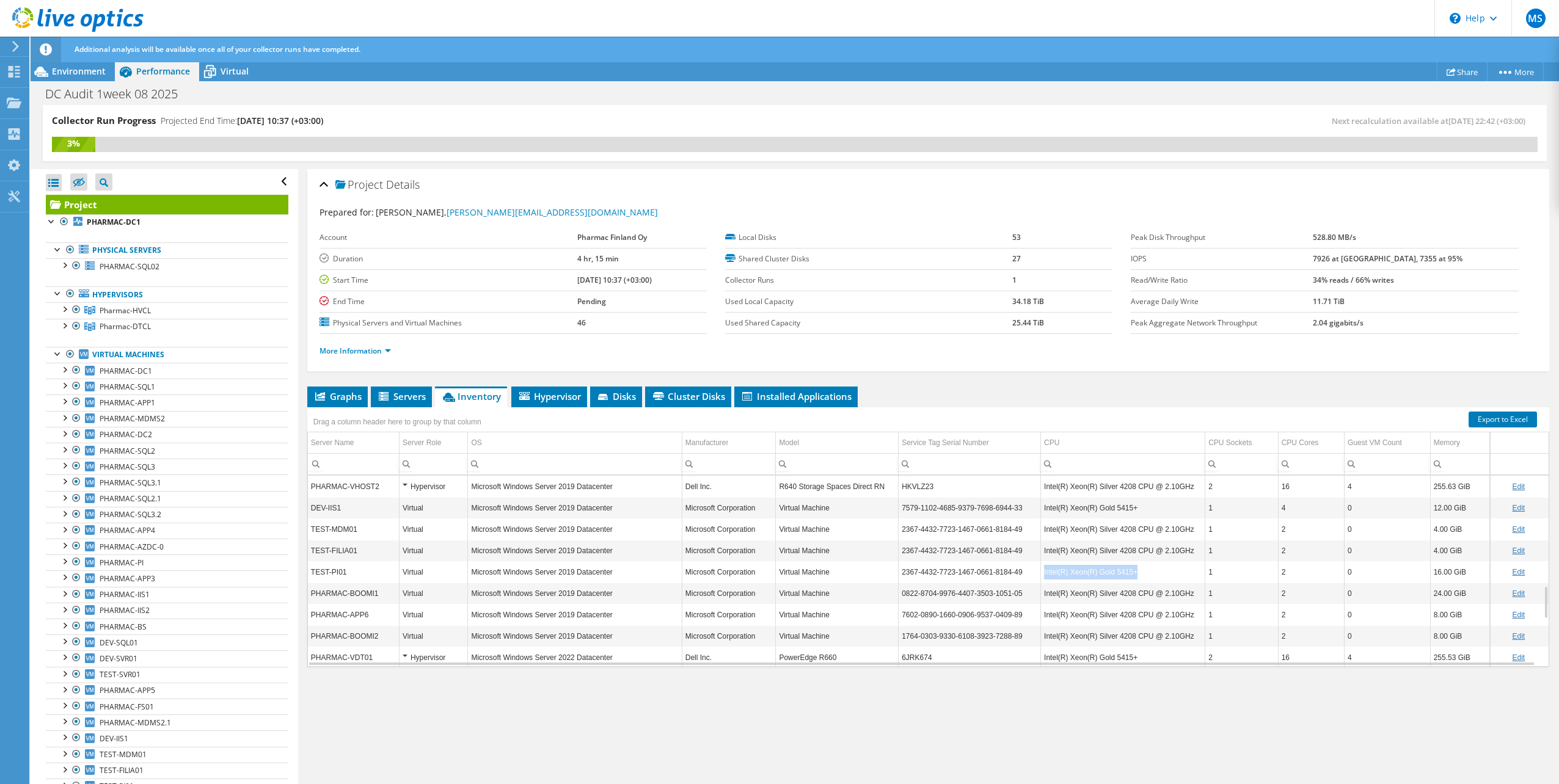
drag, startPoint x: 1143, startPoint y: 569, endPoint x: 1040, endPoint y: 575, distance: 103.2
click at [1041, 575] on td "Intel(R) Xeon(R) Gold 5415+" at bounding box center [1123, 571] width 164 height 22
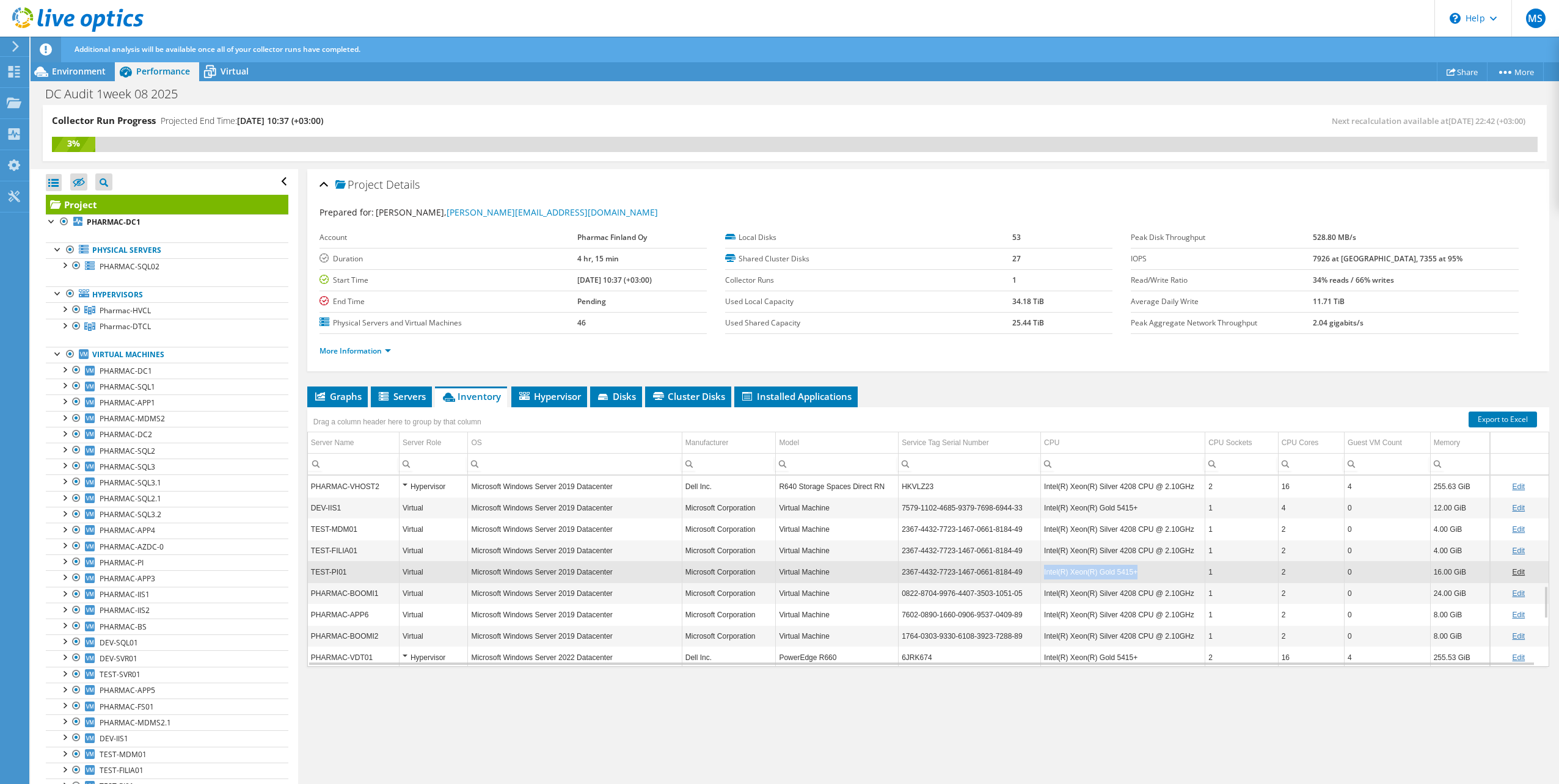
copy td "Intel(R) Xeon(R) Gold 5415+"
